Goal: Task Accomplishment & Management: Use online tool/utility

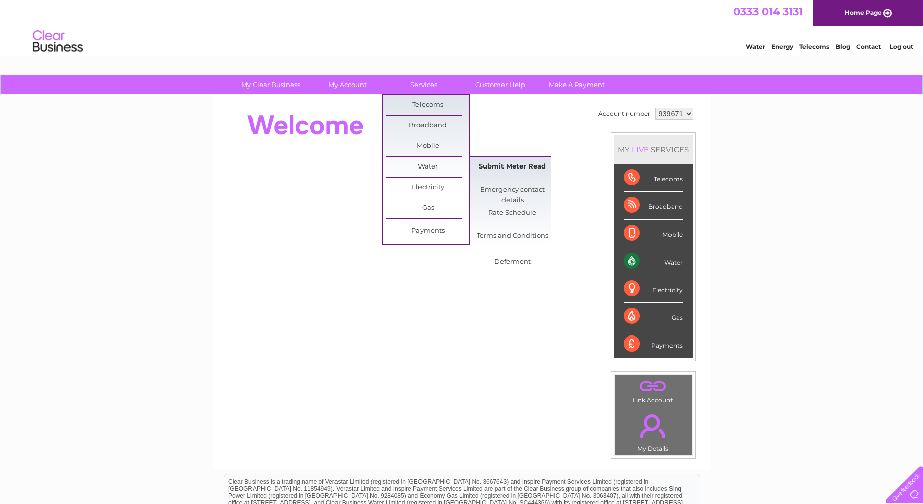
click at [506, 170] on link "Submit Meter Read" at bounding box center [512, 167] width 83 height 20
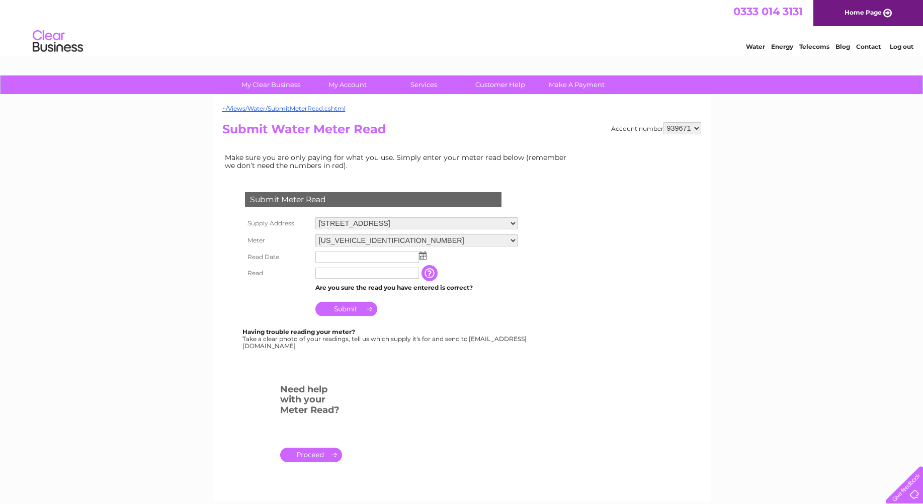
click at [425, 258] on img at bounding box center [423, 255] width 8 height 8
click at [375, 299] on link "1" at bounding box center [373, 300] width 16 height 10
type input "[DATE]"
click at [342, 272] on input "text" at bounding box center [367, 273] width 104 height 11
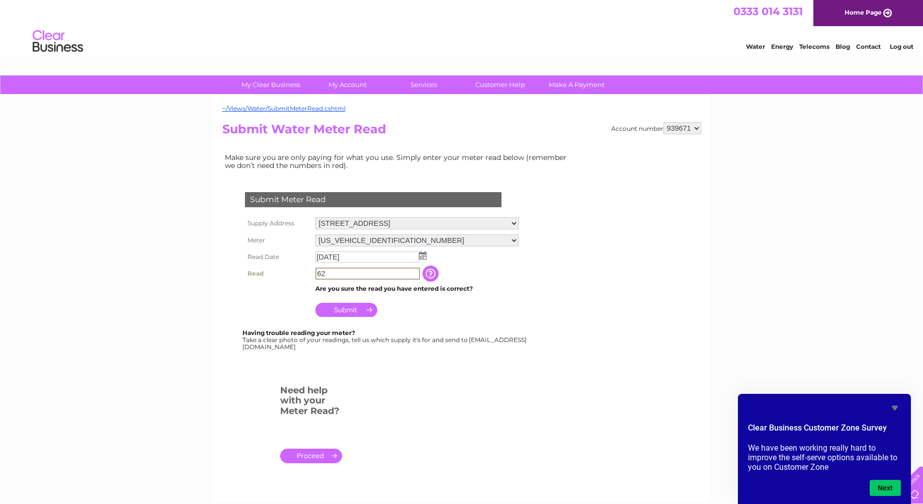
type input "62"
click at [343, 310] on input "Submit" at bounding box center [346, 309] width 62 height 14
